Goal: Transaction & Acquisition: Purchase product/service

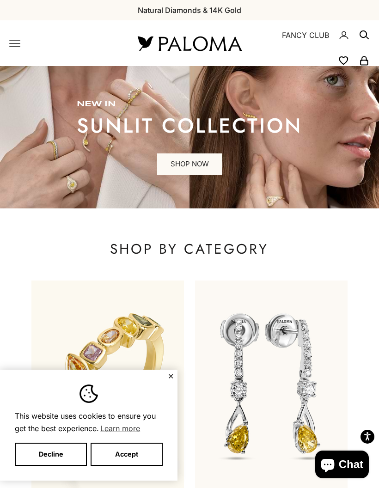
scroll to position [33, 0]
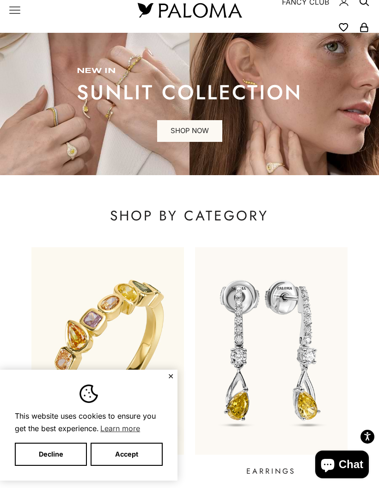
click at [58, 466] on button "Decline" at bounding box center [51, 454] width 72 height 23
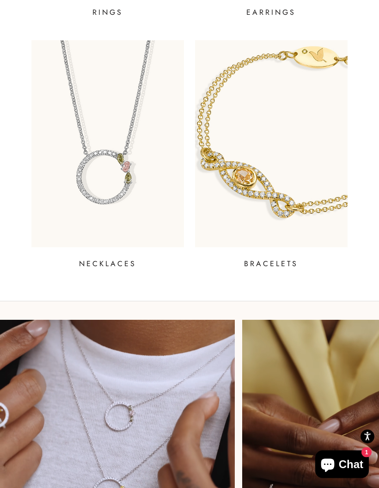
scroll to position [369, 0]
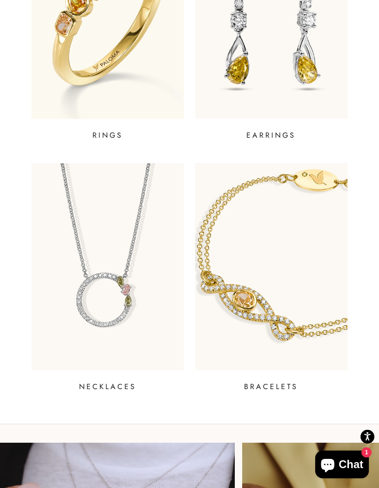
click at [96, 298] on img at bounding box center [107, 266] width 152 height 207
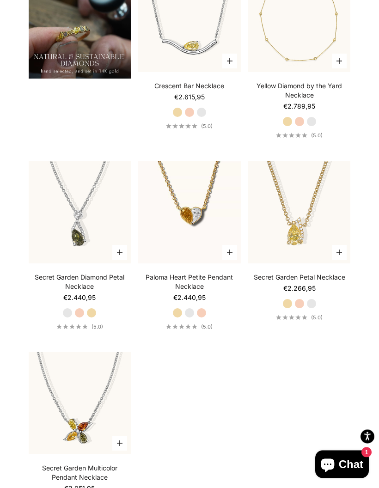
scroll to position [967, 0]
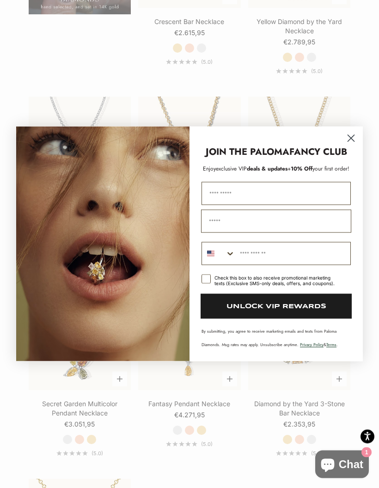
click at [353, 134] on circle "Close dialog" at bounding box center [350, 138] width 15 height 15
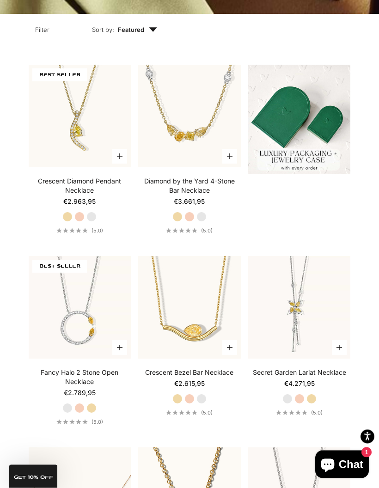
scroll to position [0, 0]
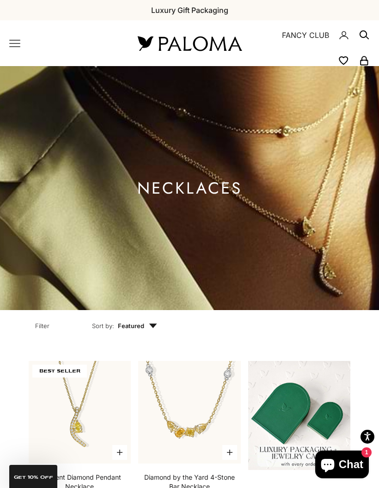
click at [17, 46] on icon "Primary navigation" at bounding box center [14, 43] width 11 height 11
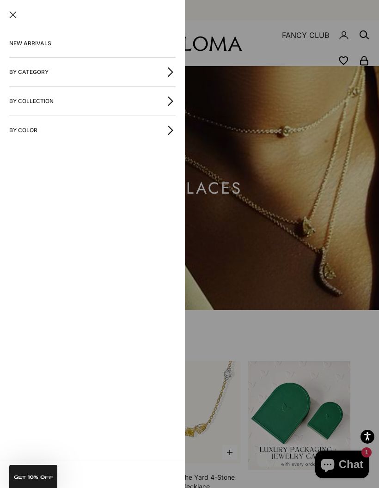
click at [31, 76] on button "By Category" at bounding box center [92, 72] width 166 height 29
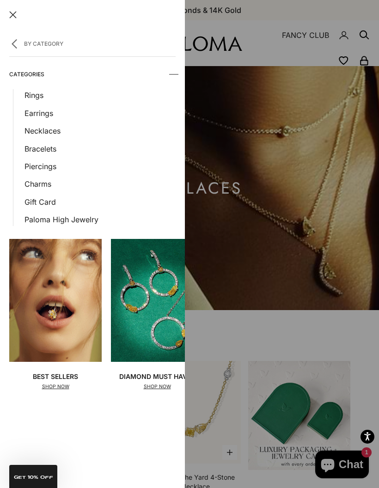
click at [34, 114] on link "Earrings" at bounding box center [99, 113] width 151 height 12
click at [32, 100] on link "Rings" at bounding box center [99, 95] width 151 height 12
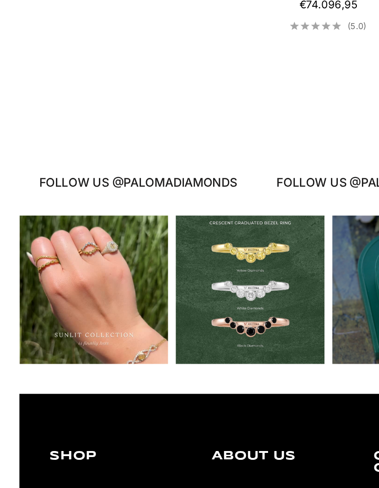
scroll to position [2081, 0]
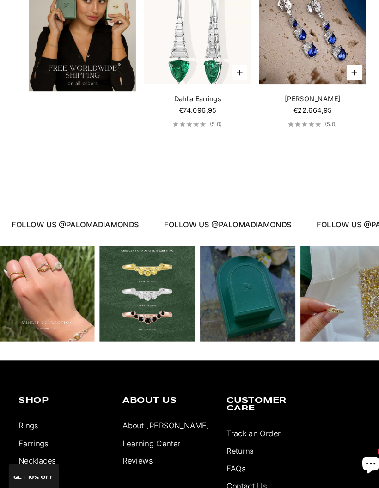
click at [310, 308] on div "Instagram post opens in a popup" at bounding box center [333, 301] width 91 height 91
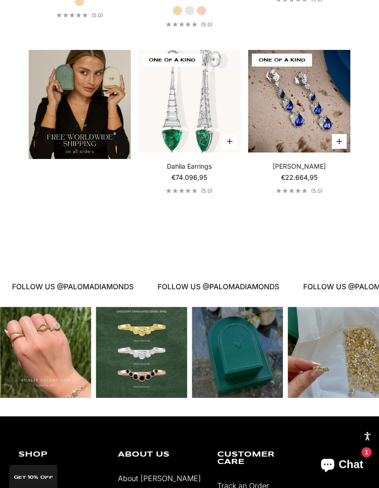
scroll to position [2241, 0]
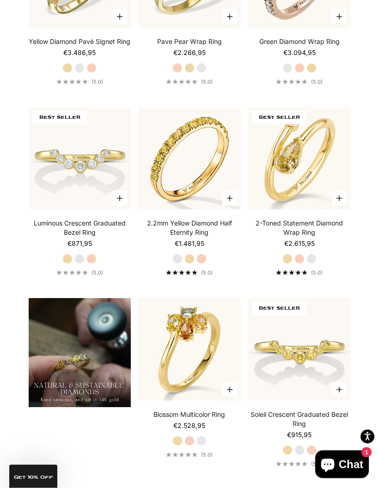
scroll to position [618, 0]
click at [175, 264] on label "White Gold" at bounding box center [177, 259] width 10 height 10
click at [183, 195] on img at bounding box center [189, 158] width 113 height 113
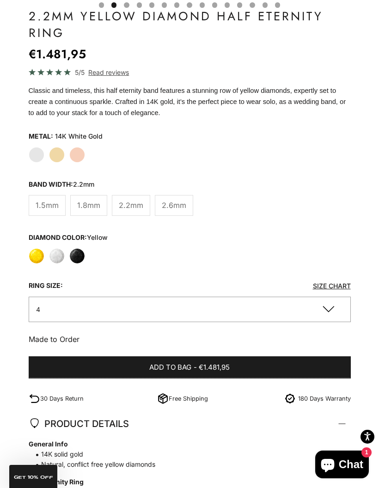
scroll to position [507, 0]
click at [172, 204] on span "2.6mm" at bounding box center [174, 206] width 24 height 12
